Goal: Task Accomplishment & Management: Manage account settings

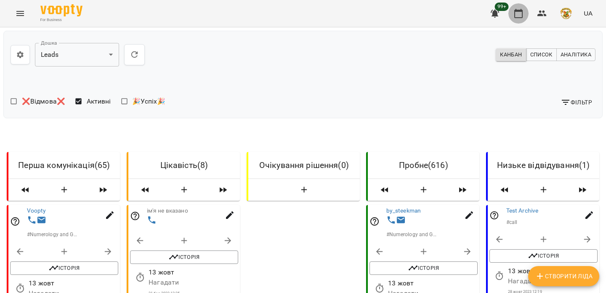
click at [518, 16] on icon "button" at bounding box center [519, 13] width 10 height 10
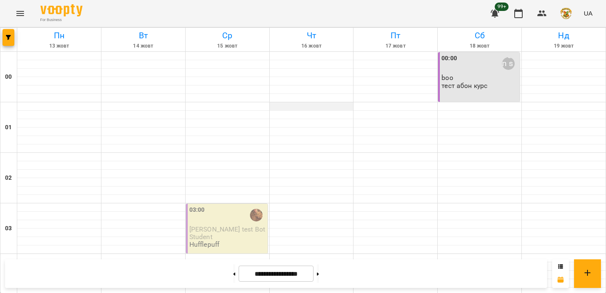
click at [292, 106] on div at bounding box center [312, 106] width 84 height 8
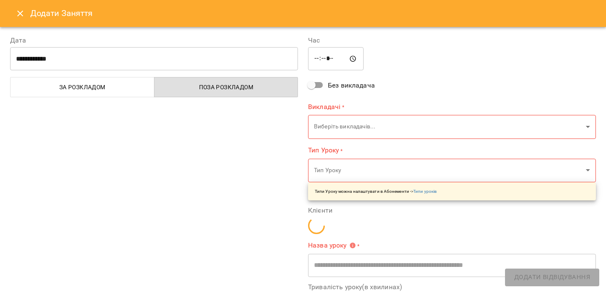
type input "**********"
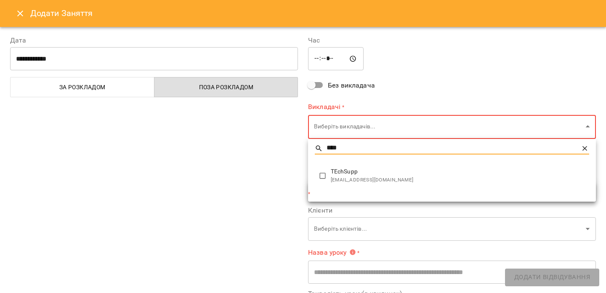
type input "****"
type input "**********"
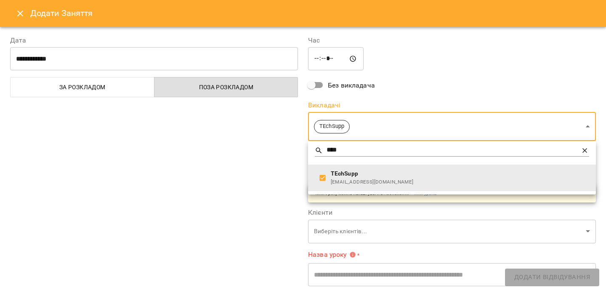
click at [265, 169] on div at bounding box center [303, 146] width 606 height 293
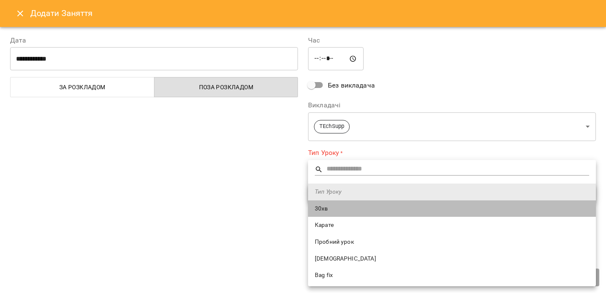
click at [320, 205] on span "30хв" at bounding box center [452, 209] width 274 height 8
type input "****"
type input "**"
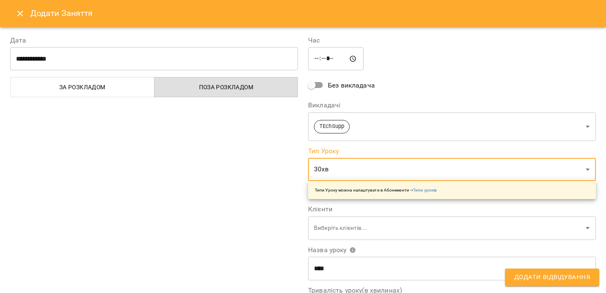
click at [299, 203] on div "**********" at bounding box center [154, 214] width 298 height 378
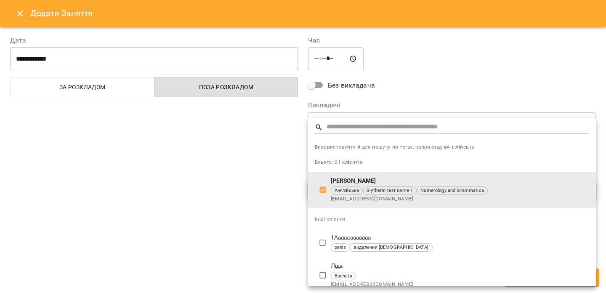
type input "**********"
click at [349, 128] on input "text" at bounding box center [458, 127] width 263 height 12
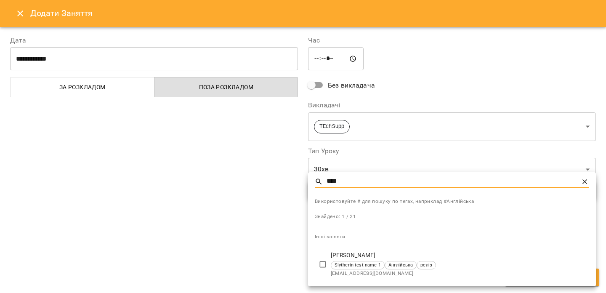
type input "****"
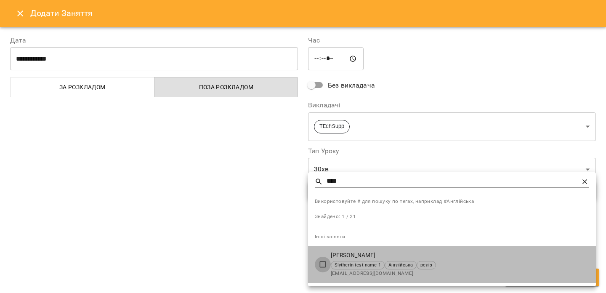
type input "**********"
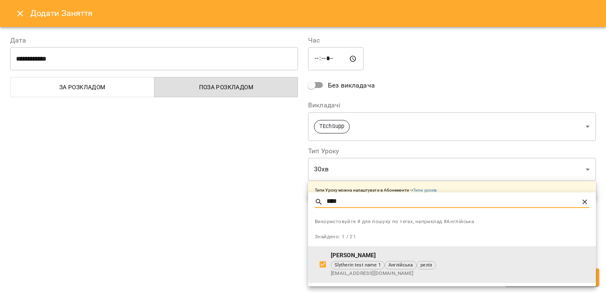
click at [356, 197] on input "****" at bounding box center [452, 202] width 251 height 12
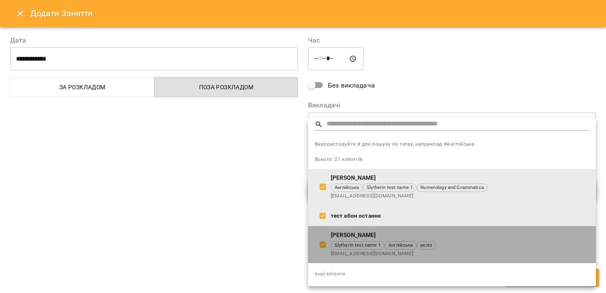
click at [324, 232] on li "Ivan Test Slytherin test name 1 Англійська реліз manager@voopty.com" at bounding box center [452, 244] width 288 height 37
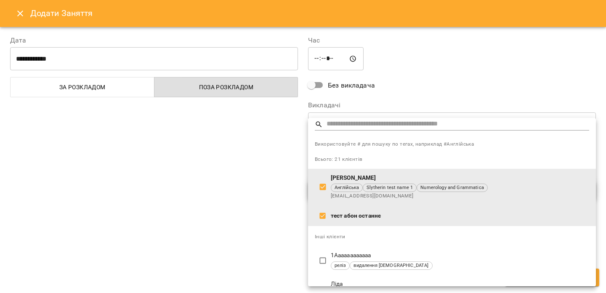
click at [324, 253] on span at bounding box center [323, 261] width 16 height 16
type input "**********"
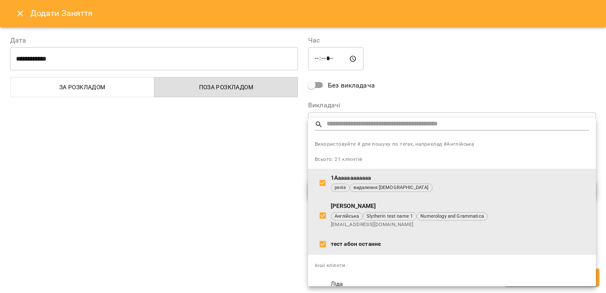
click at [361, 129] on input "text" at bounding box center [458, 124] width 263 height 12
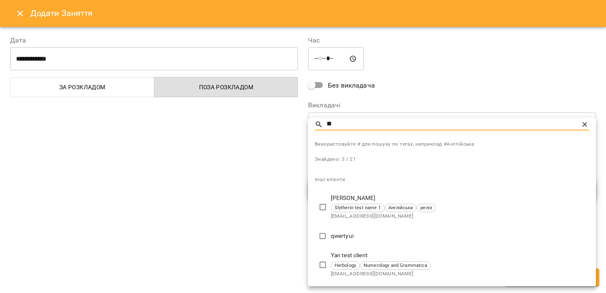
scroll to position [0, 0]
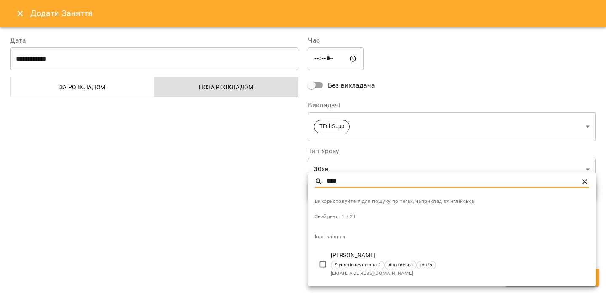
type input "****"
type input "**********"
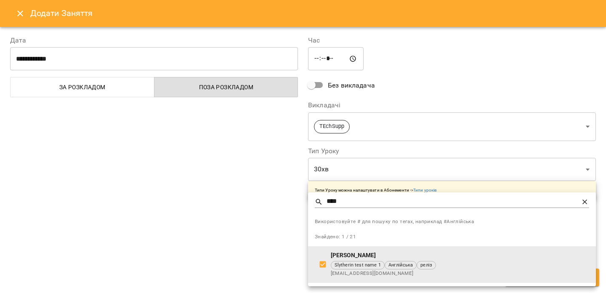
click at [260, 229] on div at bounding box center [303, 146] width 606 height 293
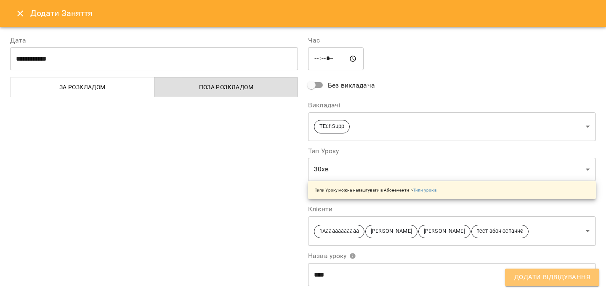
click at [554, 275] on span "Додати Відвідування" at bounding box center [552, 277] width 76 height 11
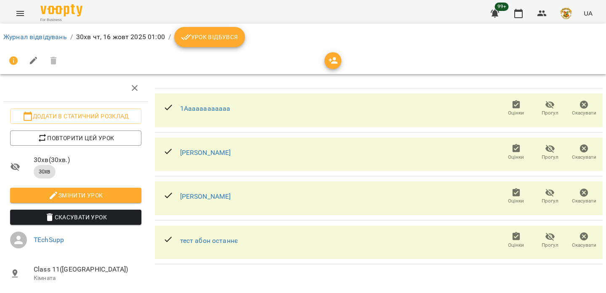
click at [210, 37] on span "Урок відбувся" at bounding box center [209, 37] width 57 height 10
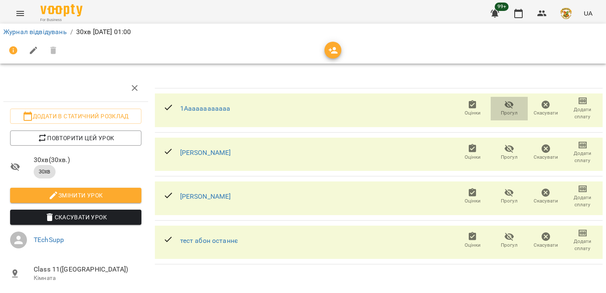
click at [509, 110] on span "Прогул" at bounding box center [509, 112] width 17 height 7
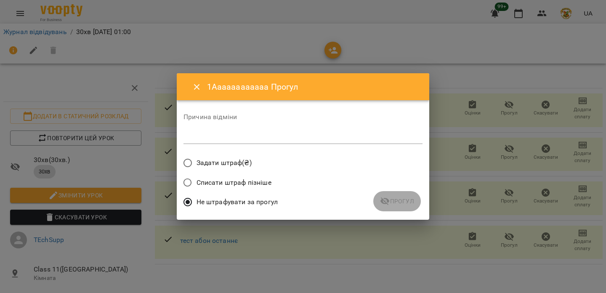
click at [257, 179] on span "Списати штраф пізніше" at bounding box center [234, 183] width 75 height 10
click at [386, 198] on icon "submit" at bounding box center [385, 201] width 9 height 8
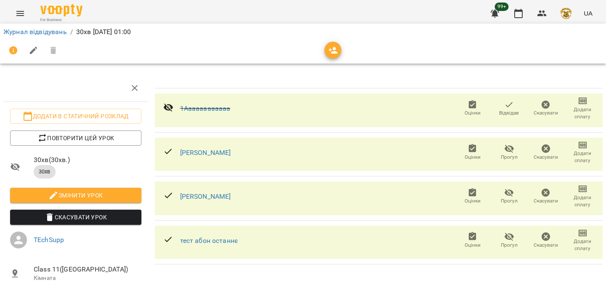
click at [17, 13] on icon "Menu" at bounding box center [20, 13] width 8 height 5
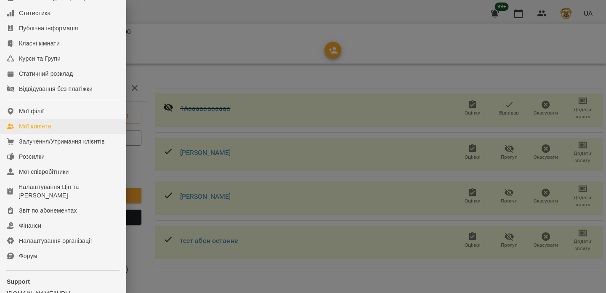
scroll to position [148, 0]
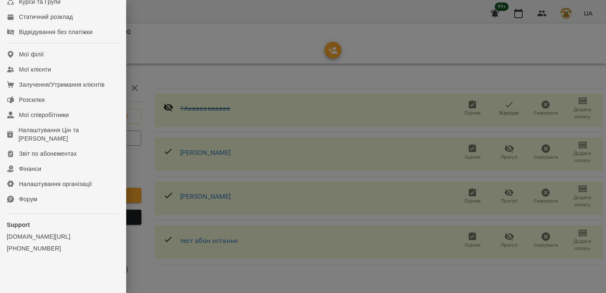
click at [211, 36] on div at bounding box center [303, 146] width 606 height 293
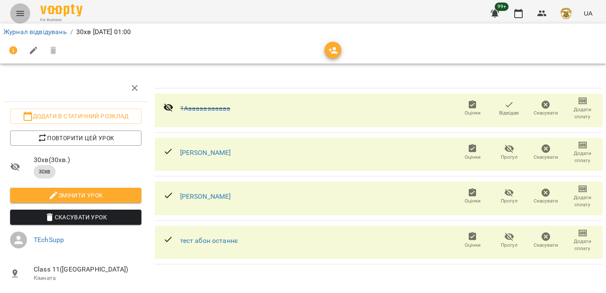
click at [25, 10] on button "Menu" at bounding box center [20, 13] width 20 height 20
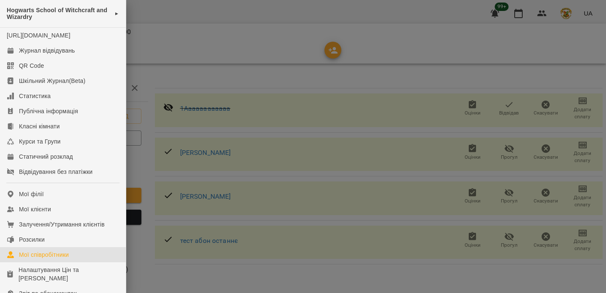
click at [39, 258] on div "Мої співробітники" at bounding box center [44, 254] width 50 height 8
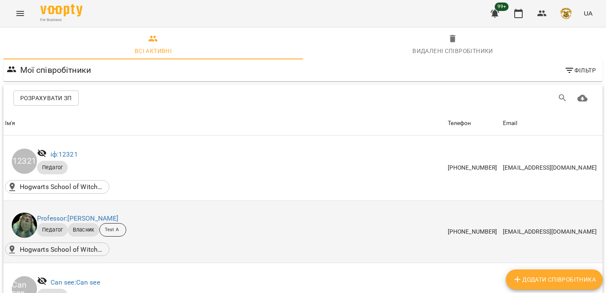
scroll to position [696, 0]
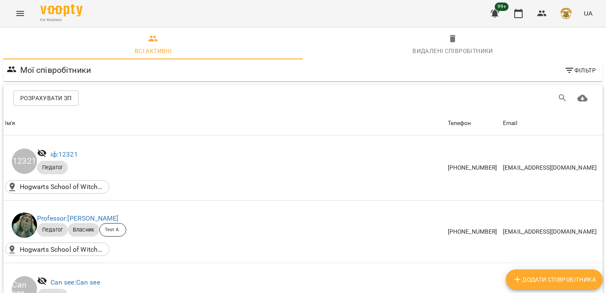
click at [26, 11] on button "Menu" at bounding box center [20, 13] width 20 height 20
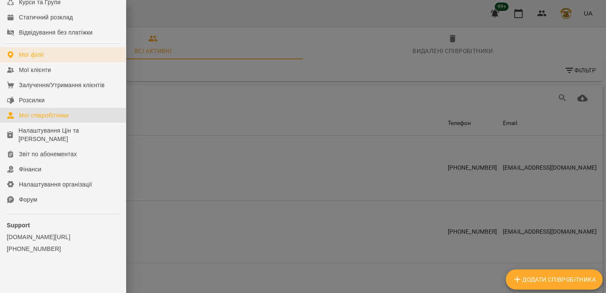
scroll to position [140, 0]
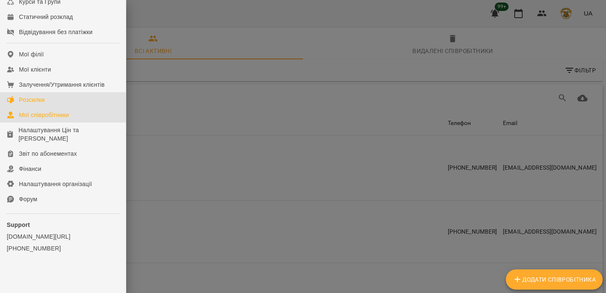
click at [59, 104] on link "Розсилки" at bounding box center [63, 99] width 126 height 15
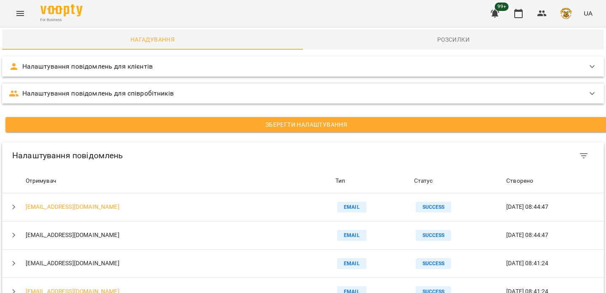
click at [89, 73] on div "Налаштування повідомлень для клієнтів" at bounding box center [303, 66] width 602 height 20
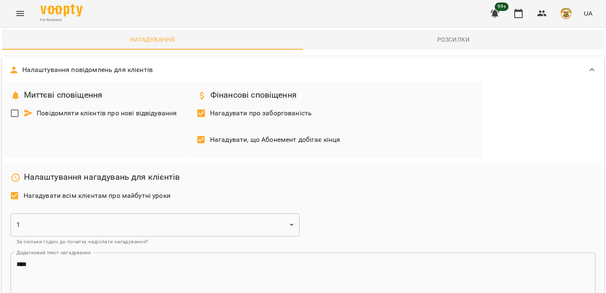
click at [107, 111] on span "Повідомляти клієнтів про нові відвідування" at bounding box center [101, 113] width 154 height 10
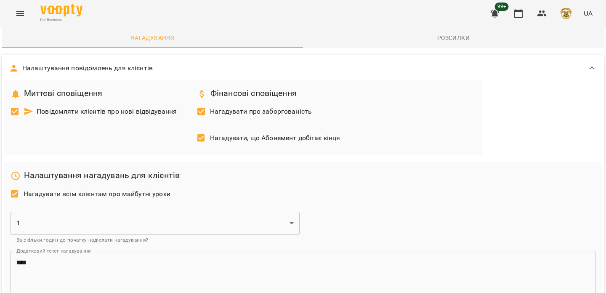
scroll to position [173, 0]
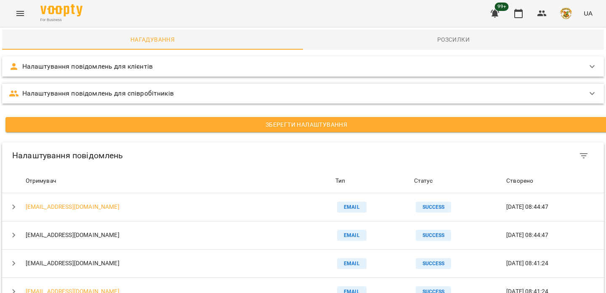
click at [110, 92] on p "Налаштування повідомлень для співробітників" at bounding box center [98, 93] width 152 height 10
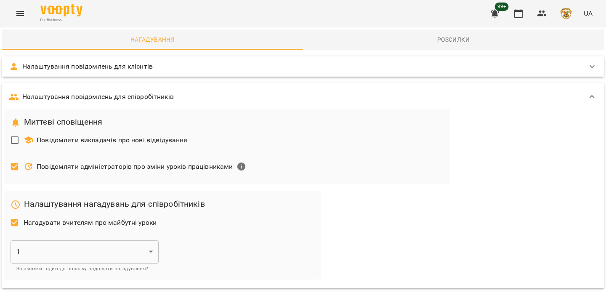
click at [86, 136] on span "Повідомляти викладачів про нові відвідування" at bounding box center [106, 140] width 164 height 10
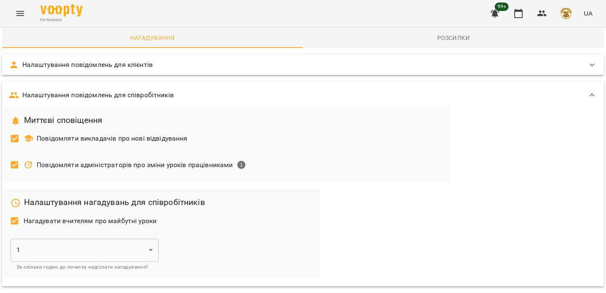
scroll to position [119, 0]
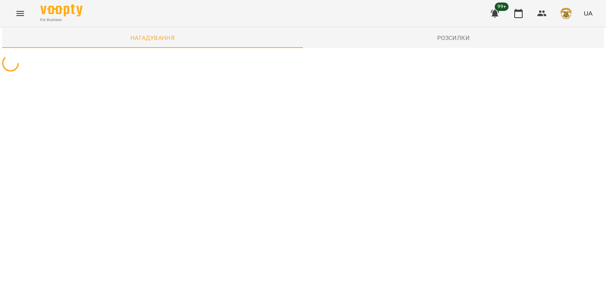
scroll to position [0, 0]
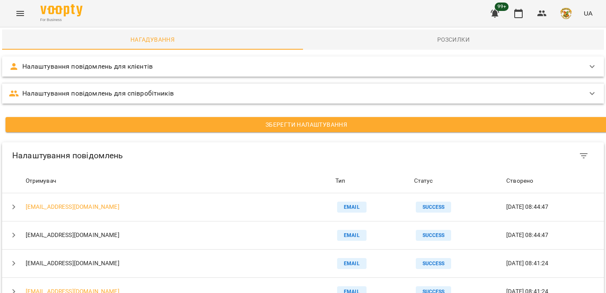
click at [509, 19] on div "99+ UA" at bounding box center [540, 14] width 111 height 22
click at [518, 16] on icon "button" at bounding box center [519, 13] width 10 height 10
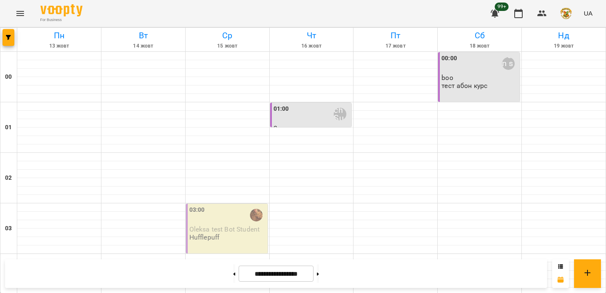
click at [311, 124] on div "01:00 TEchSupp" at bounding box center [312, 114] width 77 height 20
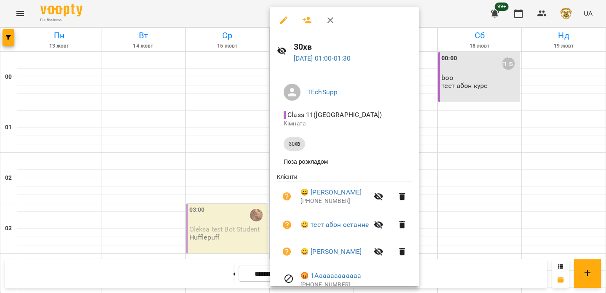
click at [286, 19] on icon "button" at bounding box center [284, 20] width 10 height 10
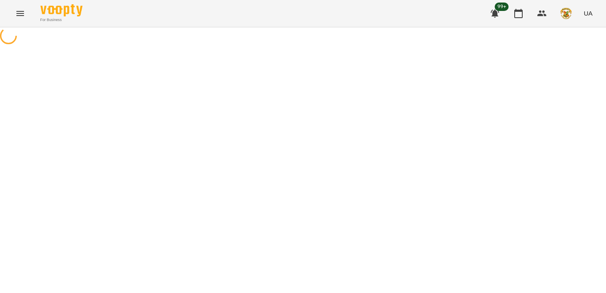
select select "****"
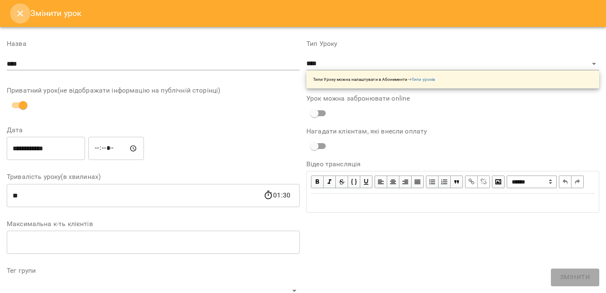
click at [24, 13] on icon "Close" at bounding box center [20, 13] width 10 height 10
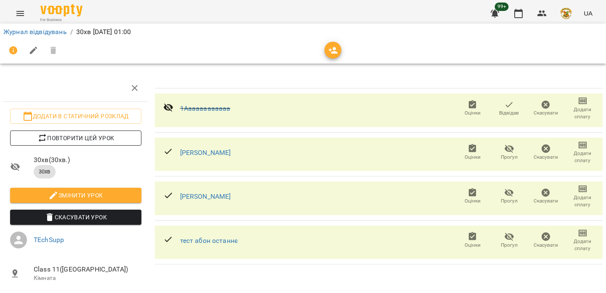
click at [55, 136] on span "Повторити цей урок" at bounding box center [76, 138] width 118 height 10
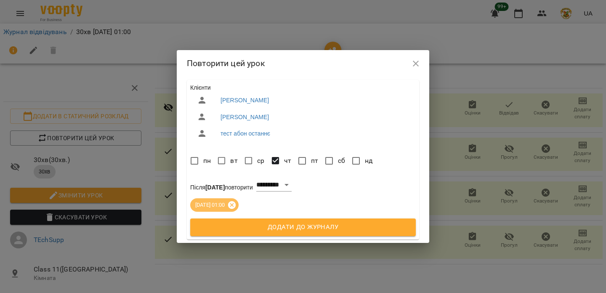
click at [237, 204] on icon at bounding box center [231, 204] width 9 height 9
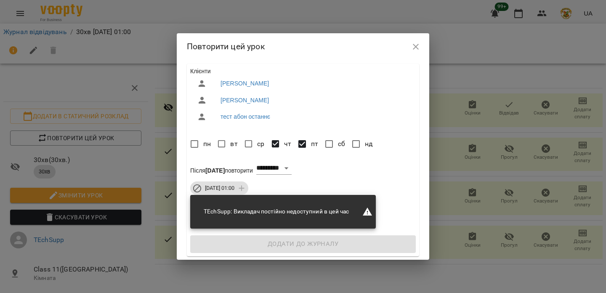
click at [275, 161] on div "**********" at bounding box center [303, 168] width 229 height 17
click at [244, 188] on icon at bounding box center [241, 188] width 5 height 5
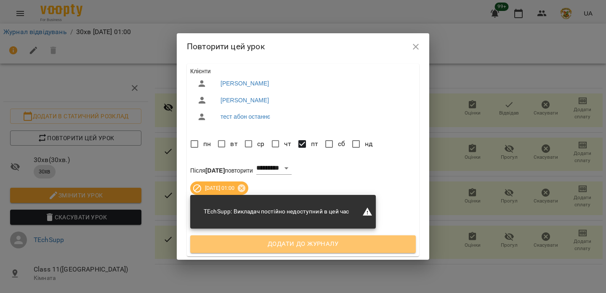
click at [279, 245] on span "Додати до журналу" at bounding box center [303, 244] width 207 height 11
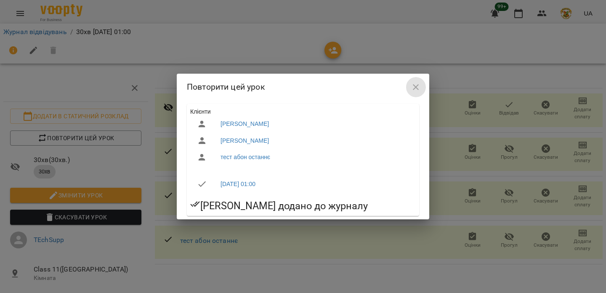
click at [419, 85] on icon "button" at bounding box center [416, 87] width 10 height 10
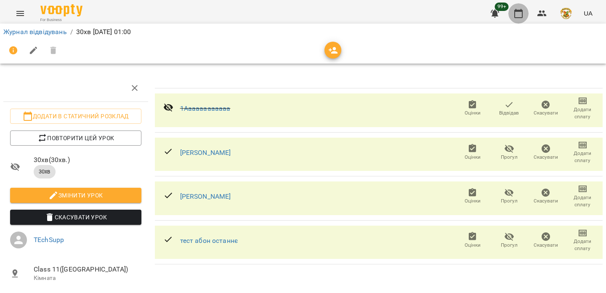
click at [520, 13] on icon "button" at bounding box center [519, 13] width 10 height 10
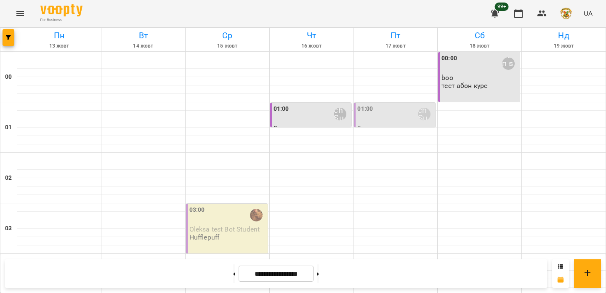
click at [402, 120] on div "01:00 TEchSupp" at bounding box center [395, 113] width 77 height 19
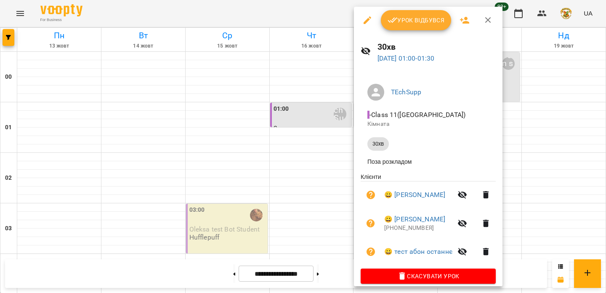
click at [317, 160] on div at bounding box center [303, 146] width 606 height 293
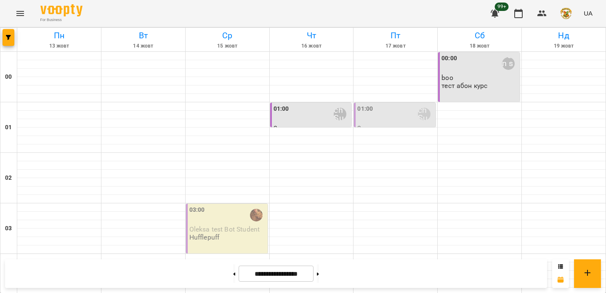
click at [372, 110] on label "01:00" at bounding box center [365, 108] width 16 height 9
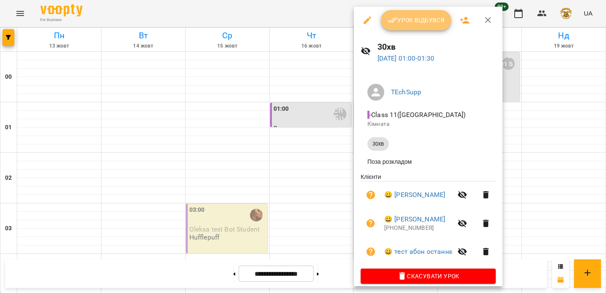
click at [429, 19] on span "Урок відбувся" at bounding box center [416, 20] width 57 height 10
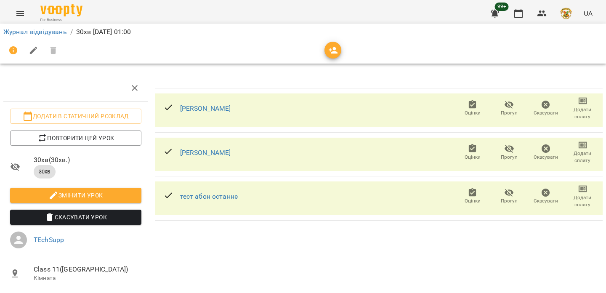
click at [513, 100] on icon "button" at bounding box center [509, 105] width 10 height 10
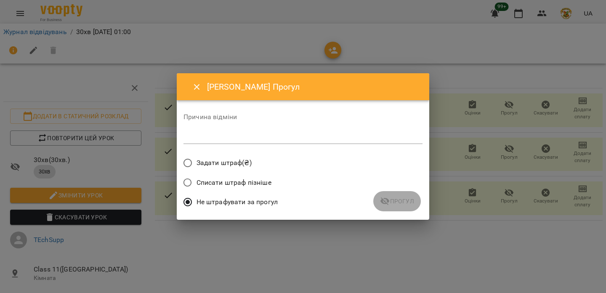
click at [230, 175] on label "Списати штраф пізніше" at bounding box center [225, 183] width 93 height 18
click at [378, 194] on button "Прогул" at bounding box center [397, 201] width 48 height 20
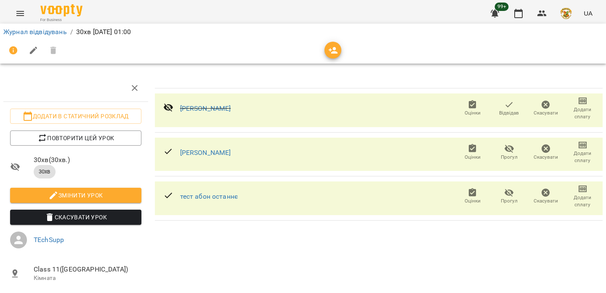
click at [505, 108] on icon "button" at bounding box center [509, 105] width 10 height 10
click at [80, 213] on span "Скасувати Урок" at bounding box center [76, 217] width 118 height 10
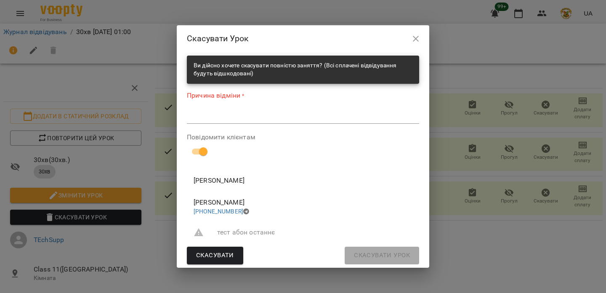
click at [241, 107] on div "Причина відміни * *" at bounding box center [303, 108] width 232 height 37
click at [237, 116] on textarea at bounding box center [303, 117] width 232 height 8
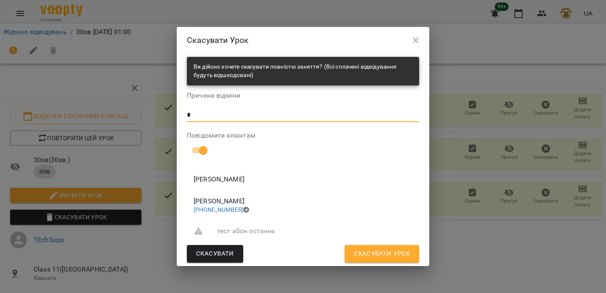
click at [359, 255] on span "Скасувати Урок" at bounding box center [382, 253] width 56 height 11
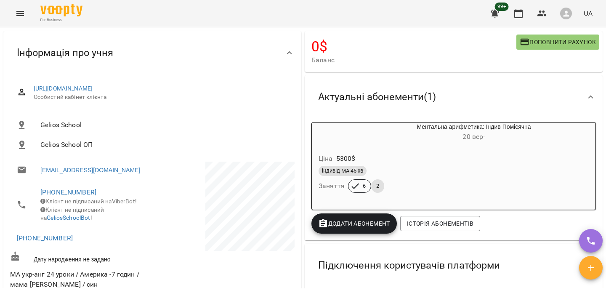
scroll to position [67, 0]
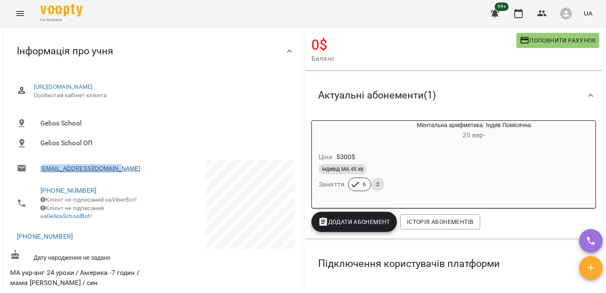
drag, startPoint x: 134, startPoint y: 178, endPoint x: 42, endPoint y: 177, distance: 91.8
click at [42, 177] on li "[EMAIL_ADDRESS][DOMAIN_NAME]" at bounding box center [80, 168] width 141 height 17
click at [137, 157] on ul "Gelios School Gelios School ОП" at bounding box center [152, 133] width 285 height 47
drag, startPoint x: 135, startPoint y: 173, endPoint x: 36, endPoint y: 176, distance: 98.5
click at [36, 176] on li "[EMAIL_ADDRESS][DOMAIN_NAME]" at bounding box center [80, 168] width 141 height 17
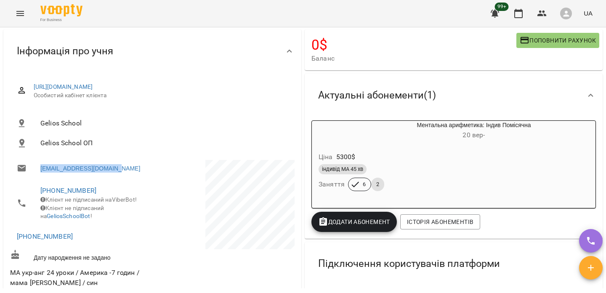
copy link "[EMAIL_ADDRESS][DOMAIN_NAME]"
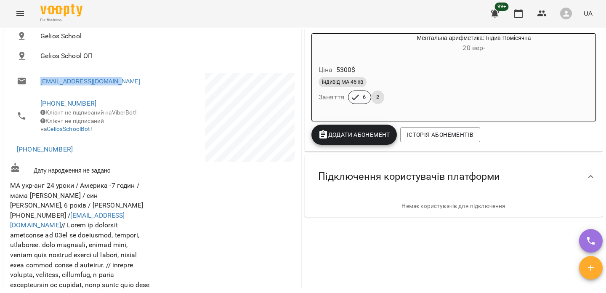
scroll to position [154, 0]
drag, startPoint x: 96, startPoint y: 108, endPoint x: 35, endPoint y: 107, distance: 60.2
click at [35, 107] on li "+12162552823 Клієнт не підписаний на ViberBot! Клієнт не підписаний на GeliosSc…" at bounding box center [80, 115] width 141 height 47
copy link "[PHONE_NUMBER]"
drag, startPoint x: 125, startPoint y: 88, endPoint x: 38, endPoint y: 85, distance: 86.8
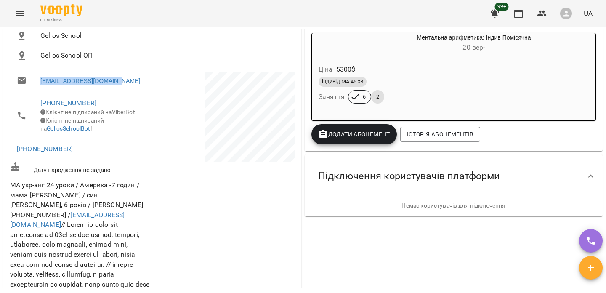
click at [38, 85] on li "[EMAIL_ADDRESS][DOMAIN_NAME]" at bounding box center [80, 80] width 141 height 17
copy link "[EMAIL_ADDRESS][DOMAIN_NAME]"
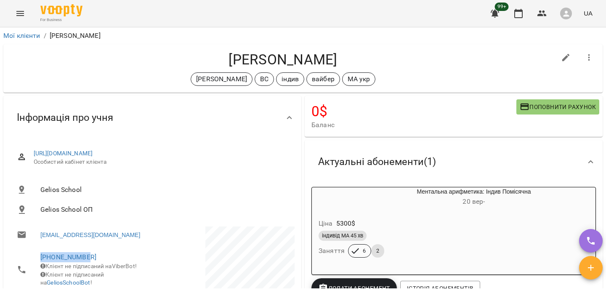
drag, startPoint x: 96, startPoint y: 262, endPoint x: 34, endPoint y: 260, distance: 61.9
click at [34, 260] on li "+12162552823 Клієнт не підписаний на ViberBot! Клієнт не підписаний на GeliosSc…" at bounding box center [80, 269] width 141 height 47
copy link "[PHONE_NUMBER]"
click at [263, 63] on h4 "[PERSON_NAME]" at bounding box center [283, 59] width 546 height 17
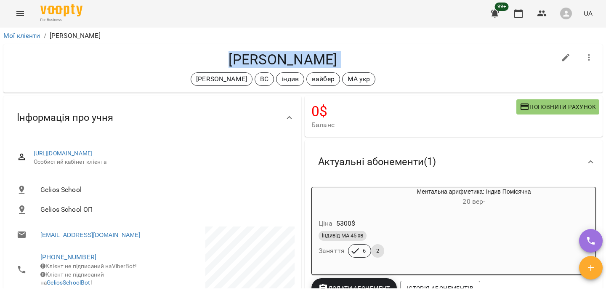
click at [263, 63] on h4 "[PERSON_NAME]" at bounding box center [283, 59] width 546 height 17
copy div "Дроник Владислав Оксана Михайлишин ВС індив вайбер МА укр"
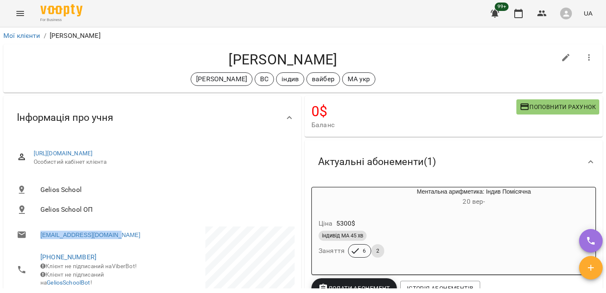
drag, startPoint x: 132, startPoint y: 246, endPoint x: 32, endPoint y: 245, distance: 99.8
click at [32, 243] on li "[EMAIL_ADDRESS][DOMAIN_NAME]" at bounding box center [80, 234] width 141 height 17
copy link "[EMAIL_ADDRESS][DOMAIN_NAME]"
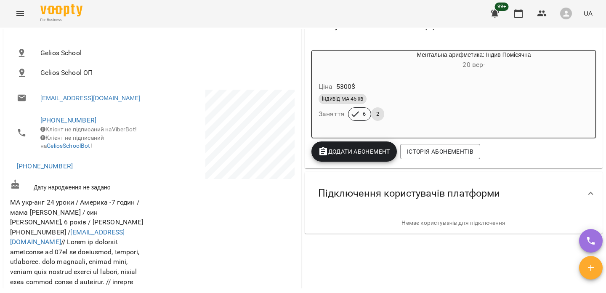
scroll to position [138, 0]
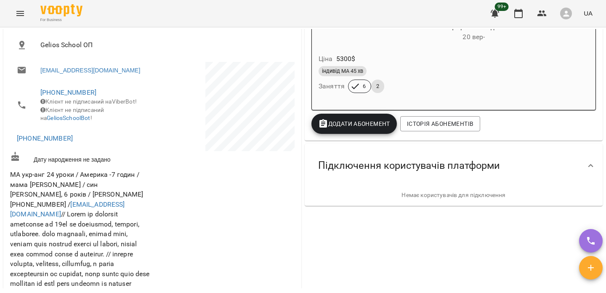
scroll to position [165, 0]
click at [462, 172] on span "Підключення користувачів платформи" at bounding box center [409, 165] width 182 height 13
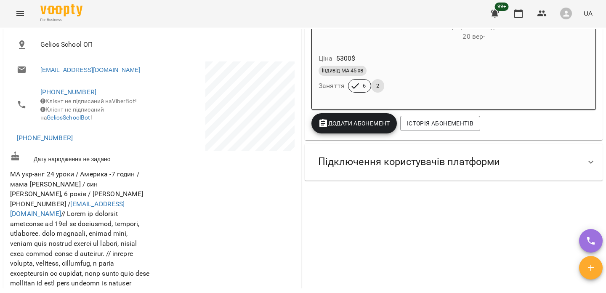
click at [462, 172] on div "Підключення користувачів платформи" at bounding box center [408, 162] width 195 height 27
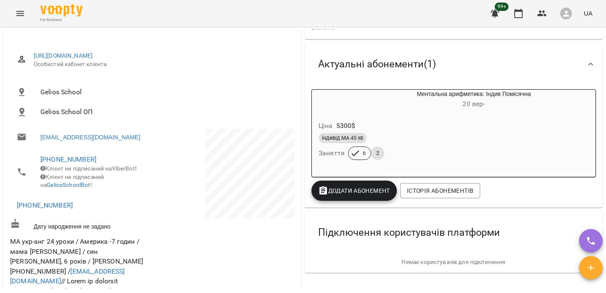
scroll to position [98, 0]
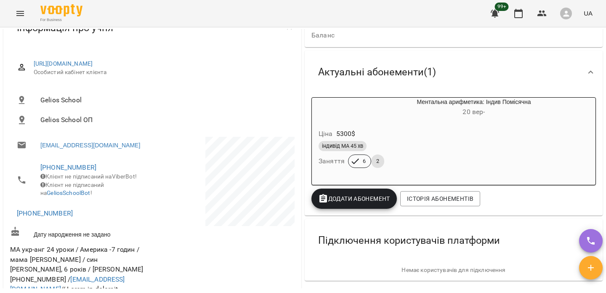
scroll to position [94, 0]
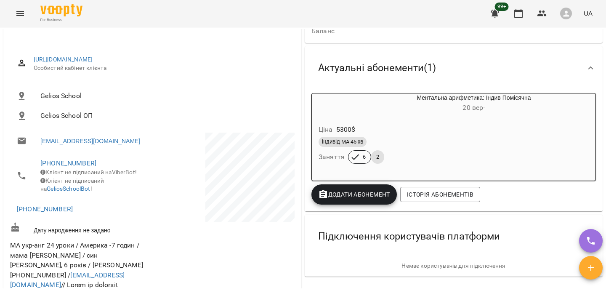
click at [514, 40] on div "0 $ Баланс Поповнити рахунок" at bounding box center [454, 22] width 298 height 41
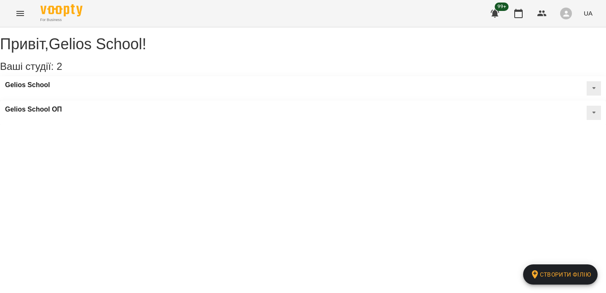
click at [456, 123] on div "Привіт , Gelios School ! Ваші студії: 2 Створити філію Gelios School [GEOGRAPHI…" at bounding box center [303, 76] width 606 height 98
